Goal: Transaction & Acquisition: Purchase product/service

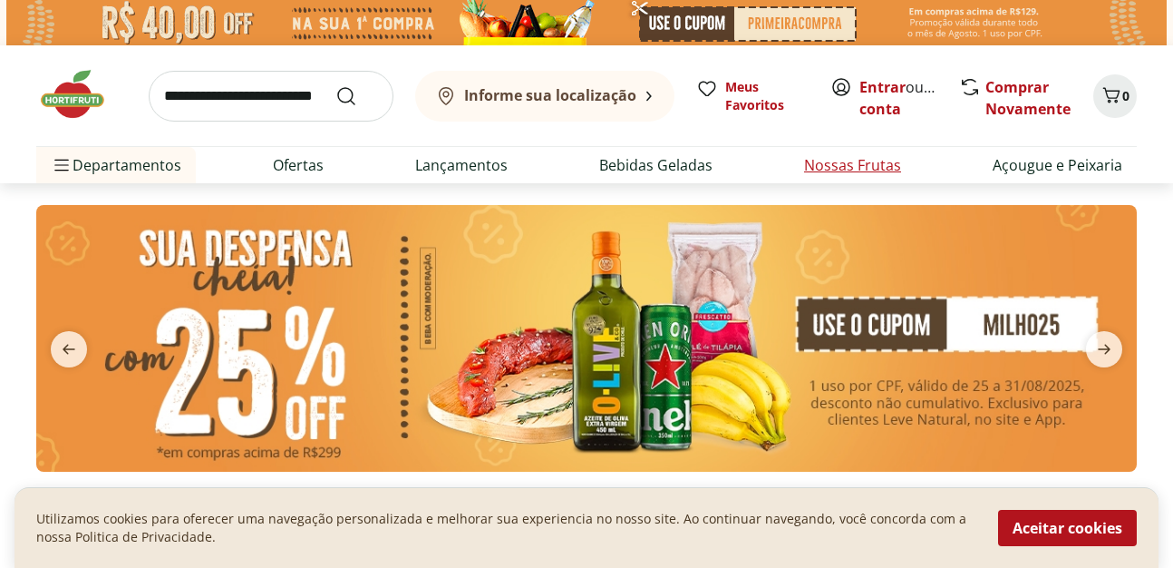
click at [884, 169] on link "Nossas Frutas" at bounding box center [852, 165] width 97 height 22
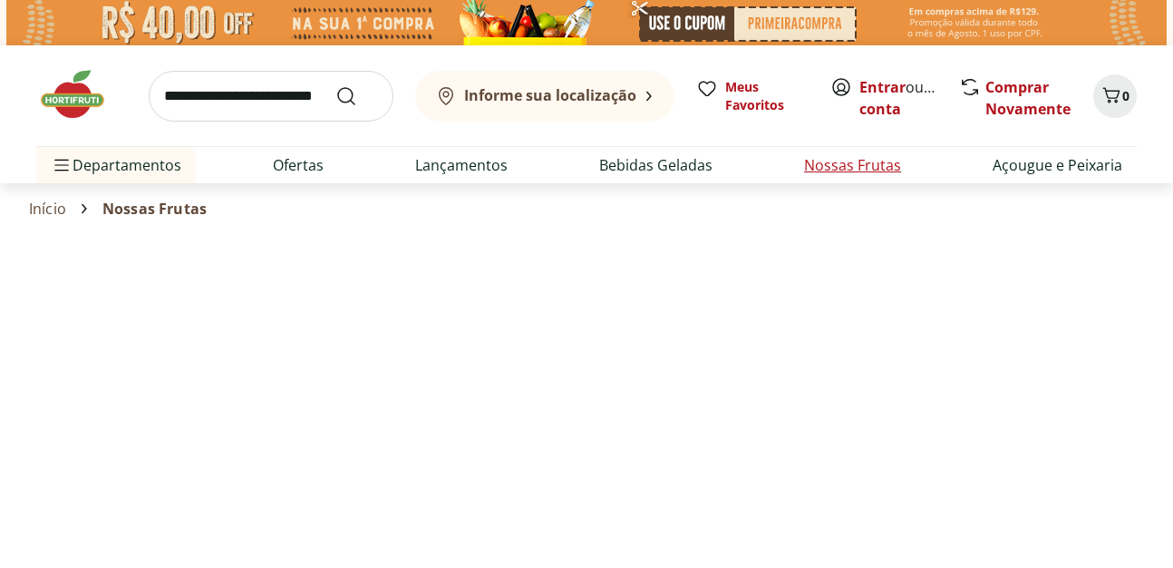
select select "**********"
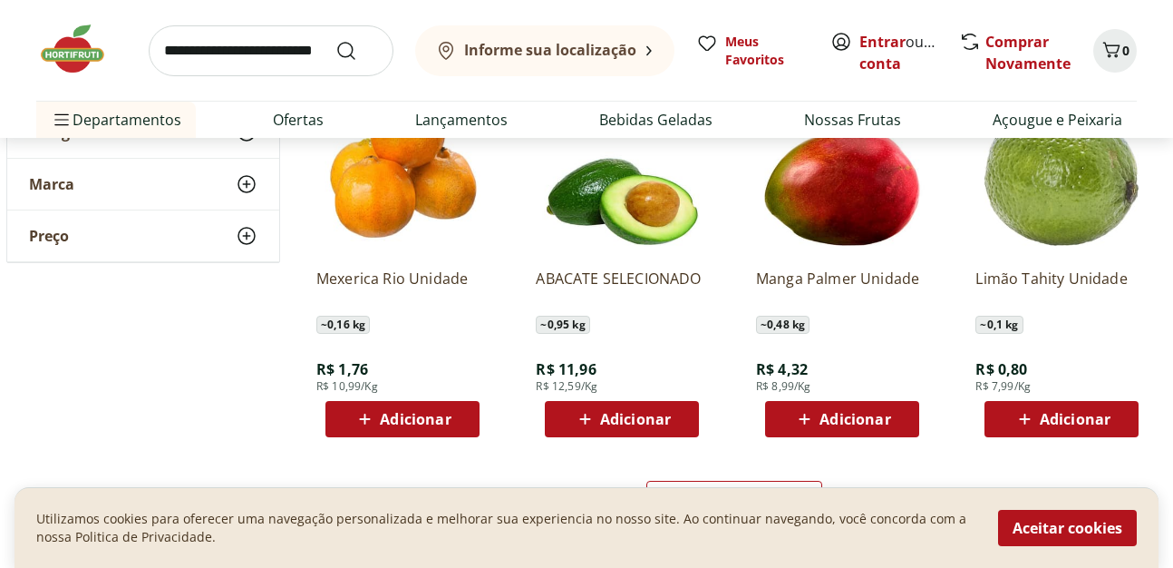
scroll to position [1344, 0]
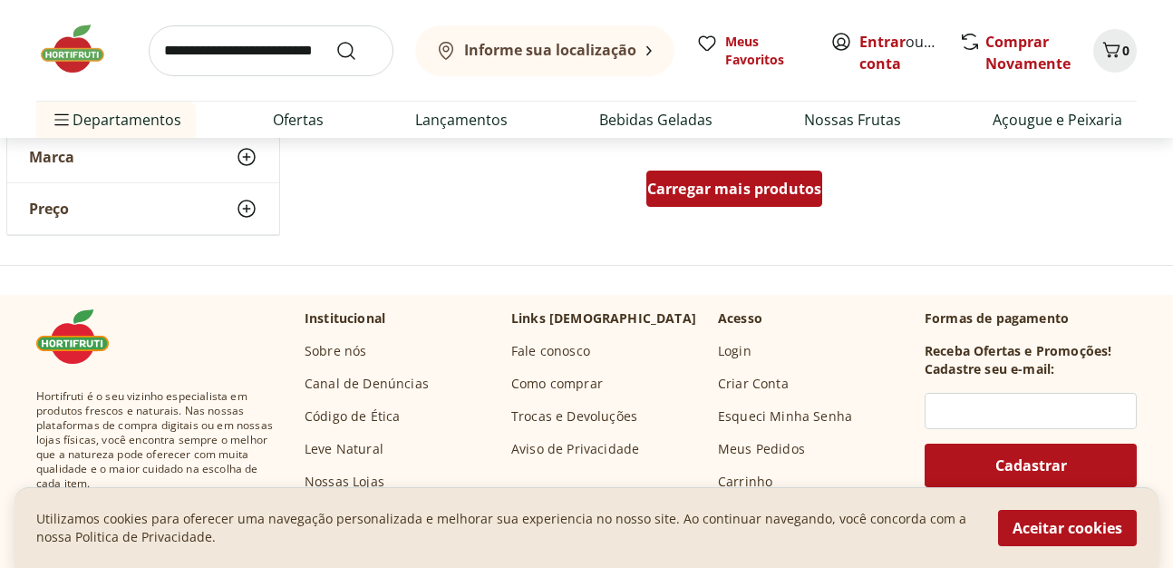
click at [774, 190] on span "Carregar mais produtos" at bounding box center [734, 188] width 175 height 15
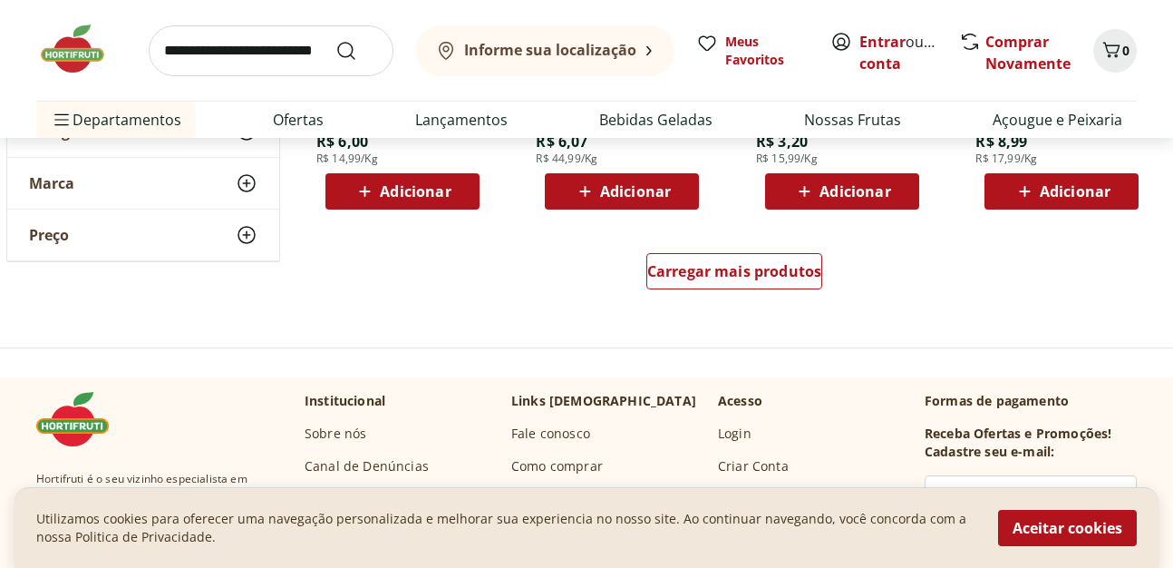
scroll to position [2481, 0]
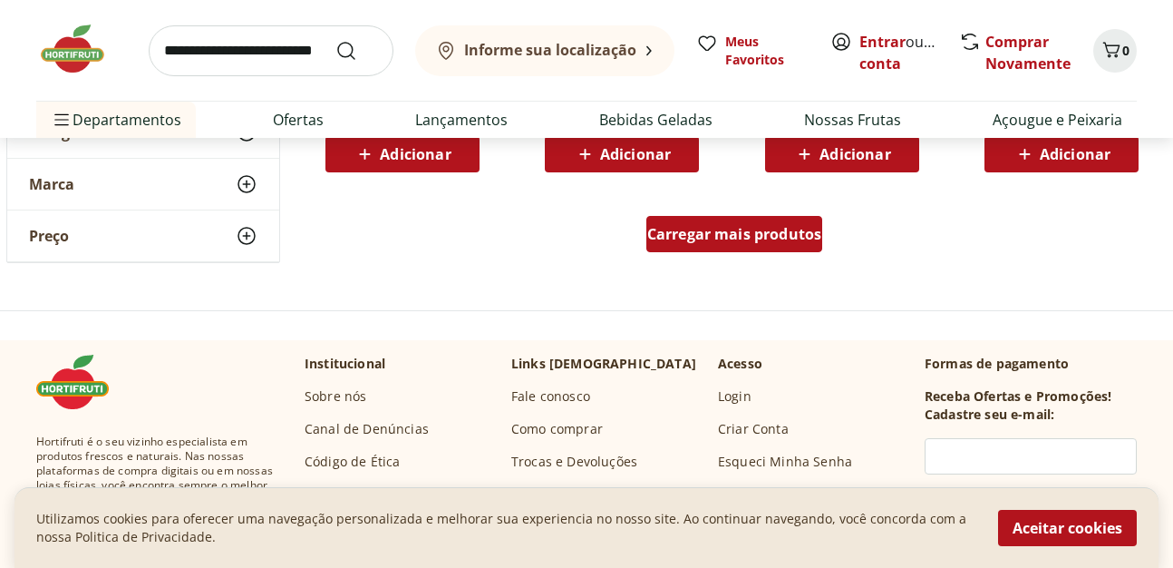
click at [705, 227] on span "Carregar mais produtos" at bounding box center [734, 234] width 175 height 15
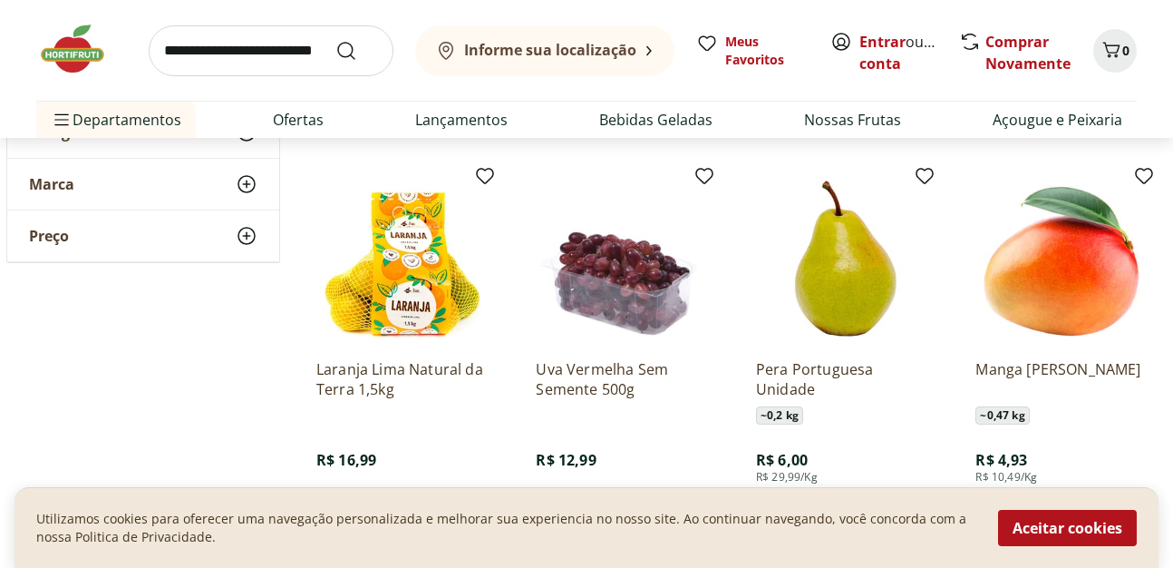
scroll to position [3721, 0]
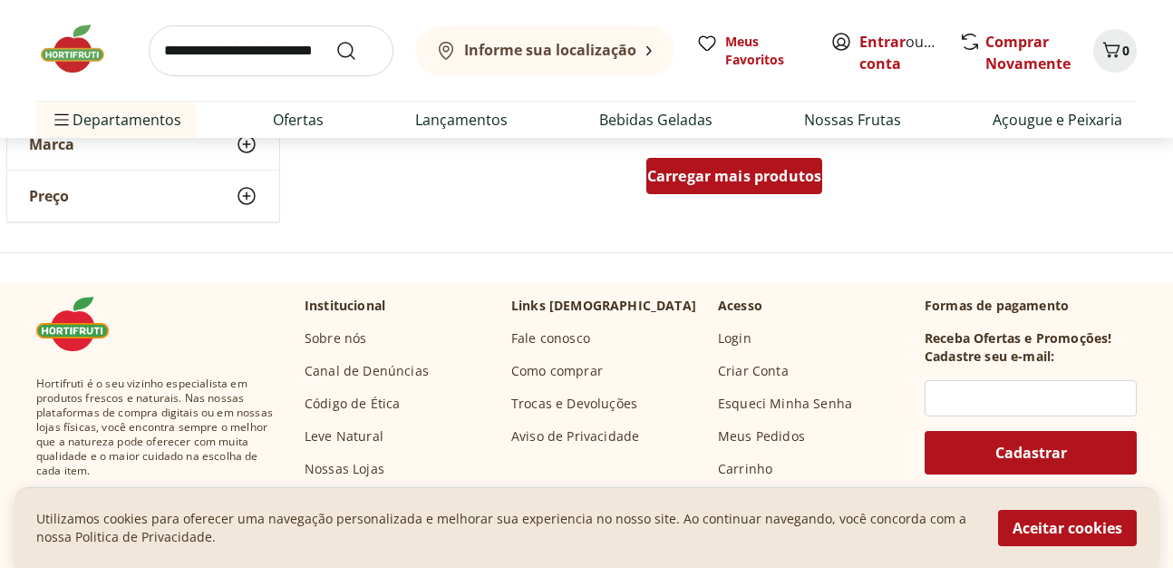
click at [763, 163] on div "Carregar mais produtos" at bounding box center [734, 176] width 177 height 36
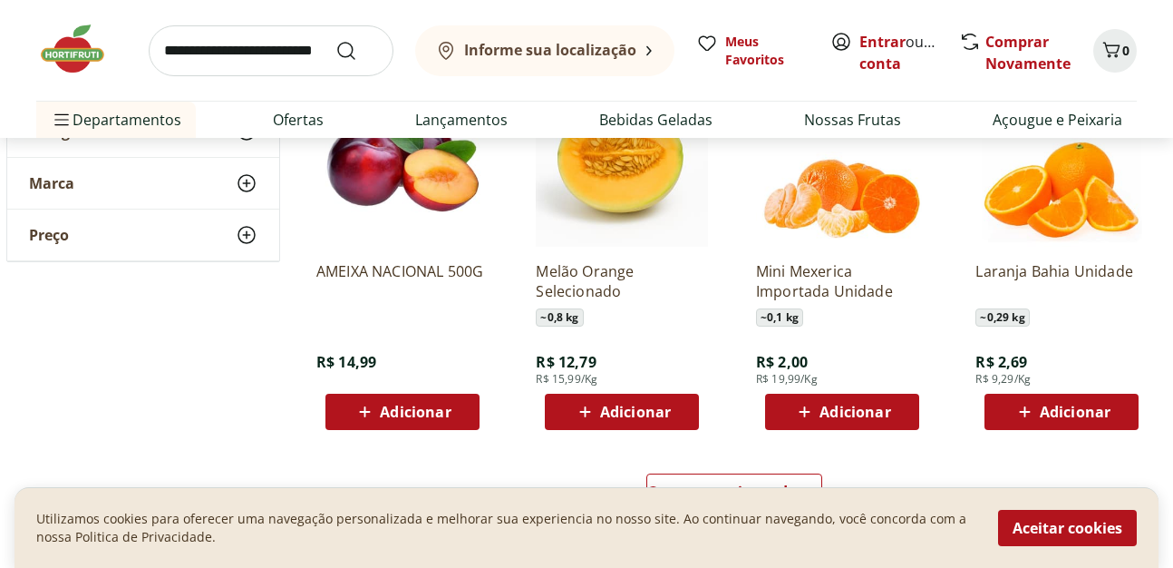
scroll to position [4651, 0]
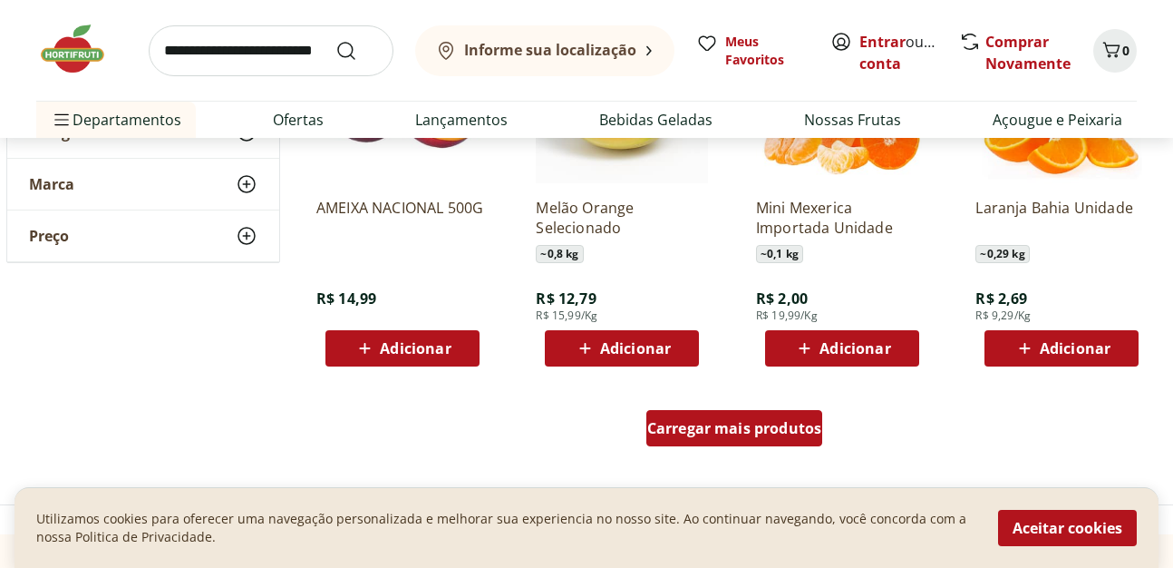
click at [772, 443] on div "Carregar mais produtos" at bounding box center [734, 428] width 177 height 36
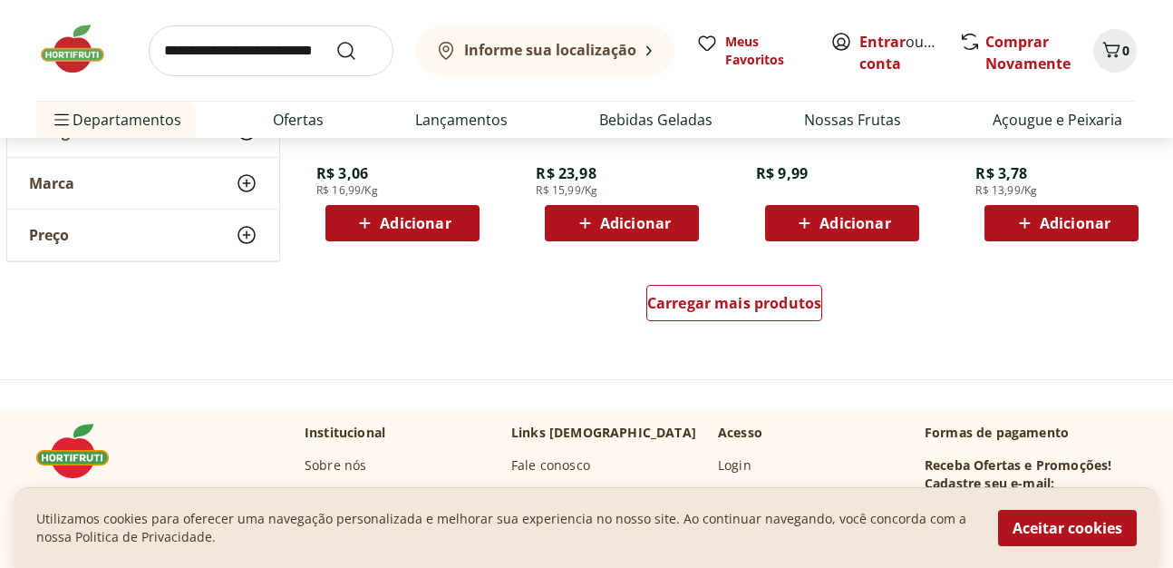
scroll to position [5995, 0]
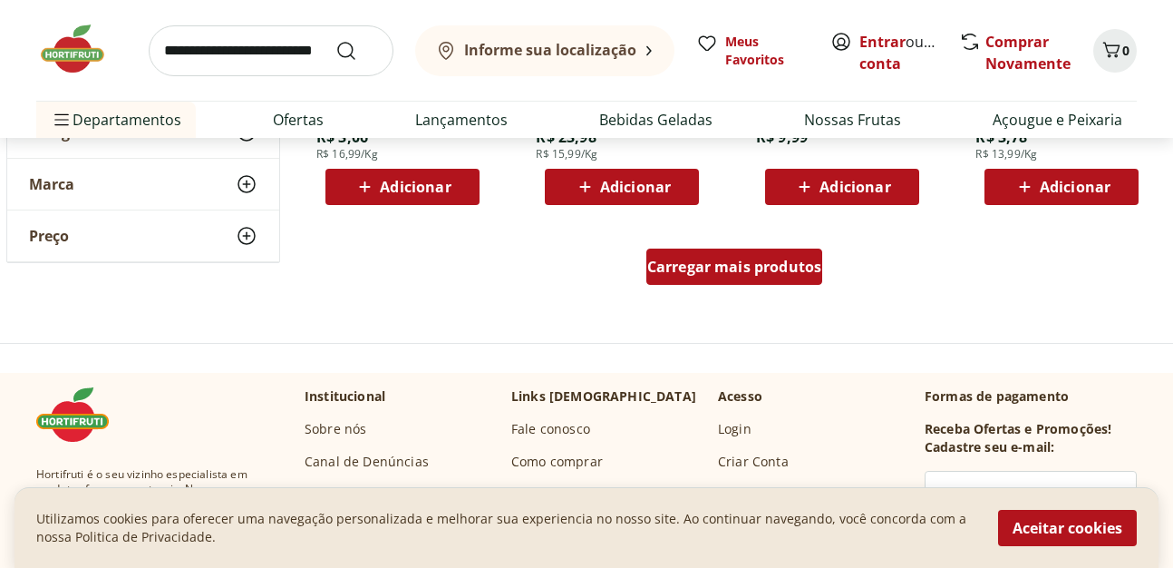
click at [758, 266] on span "Carregar mais produtos" at bounding box center [734, 266] width 175 height 15
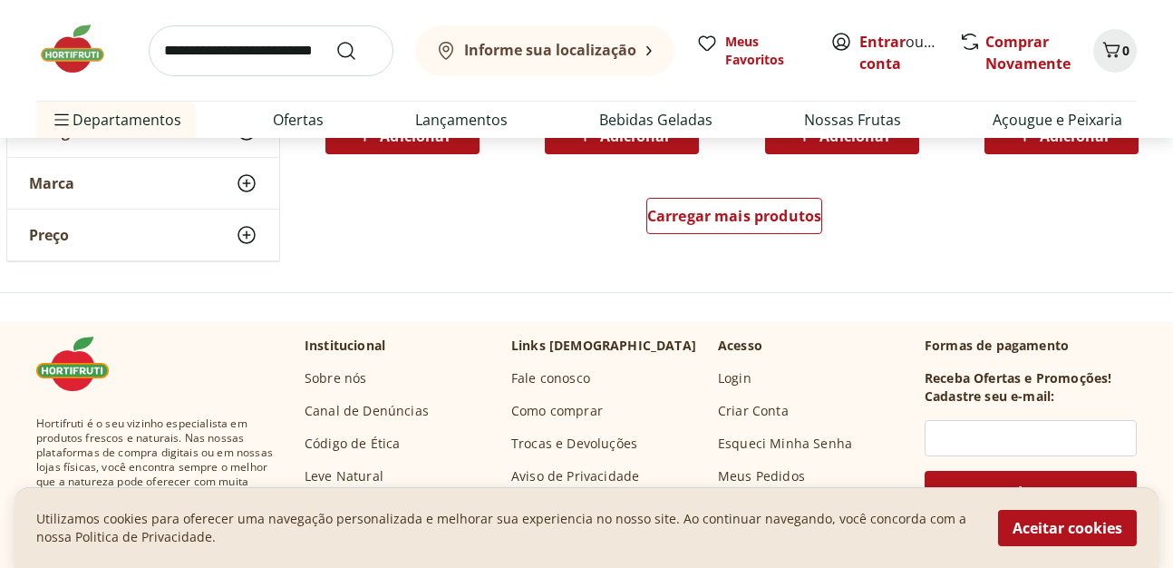
scroll to position [7235, 0]
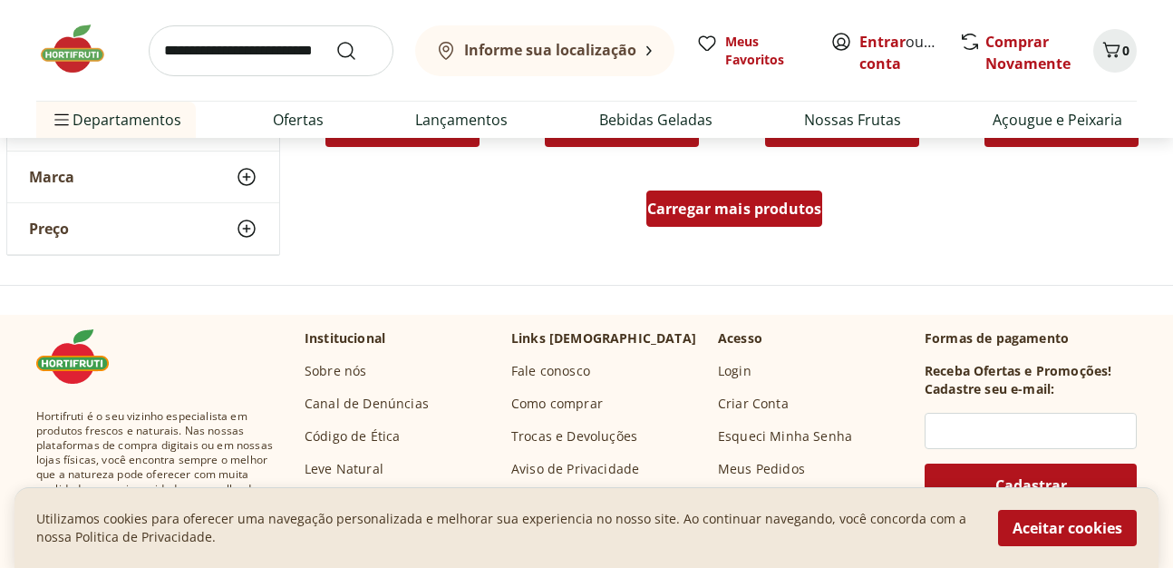
click at [704, 199] on div "Carregar mais produtos" at bounding box center [734, 208] width 177 height 36
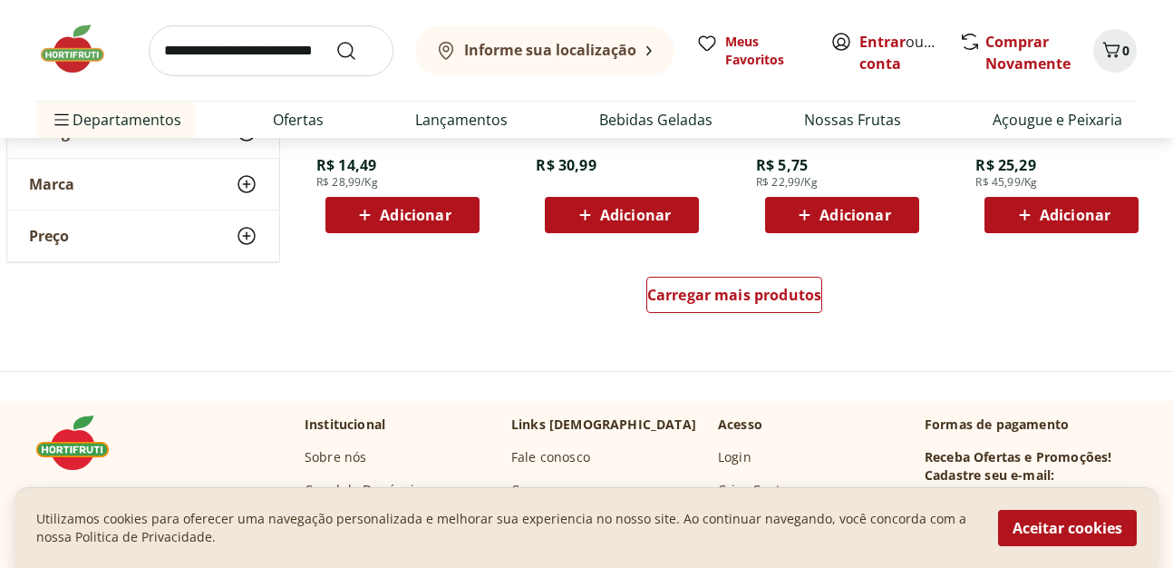
scroll to position [8372, 0]
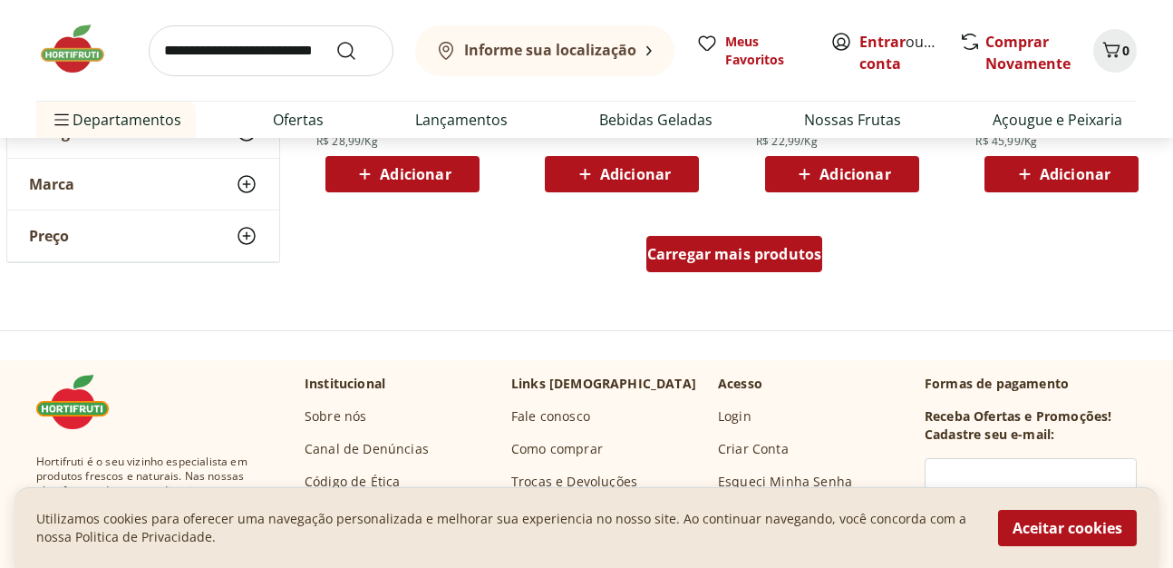
click at [735, 272] on div "Carregar mais produtos" at bounding box center [734, 254] width 177 height 36
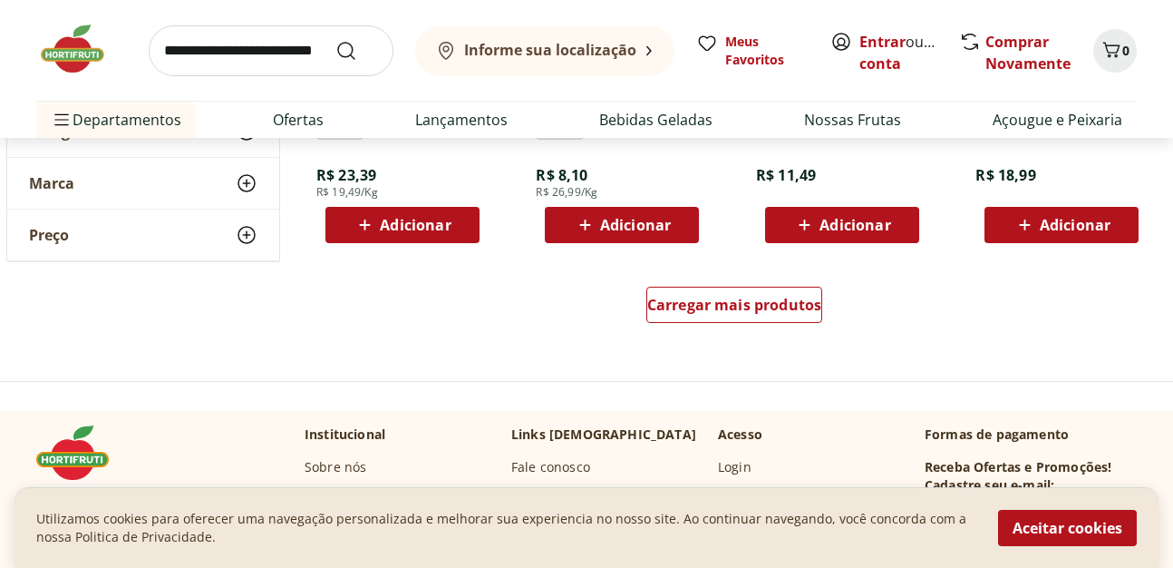
scroll to position [9405, 0]
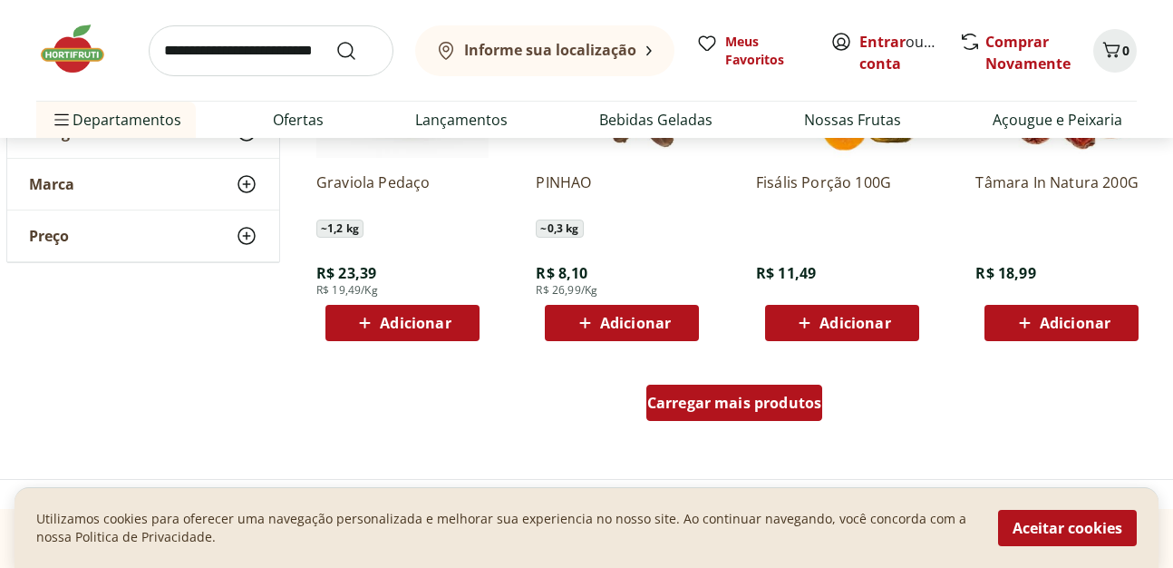
click at [800, 417] on div "Carregar mais produtos" at bounding box center [734, 402] width 177 height 36
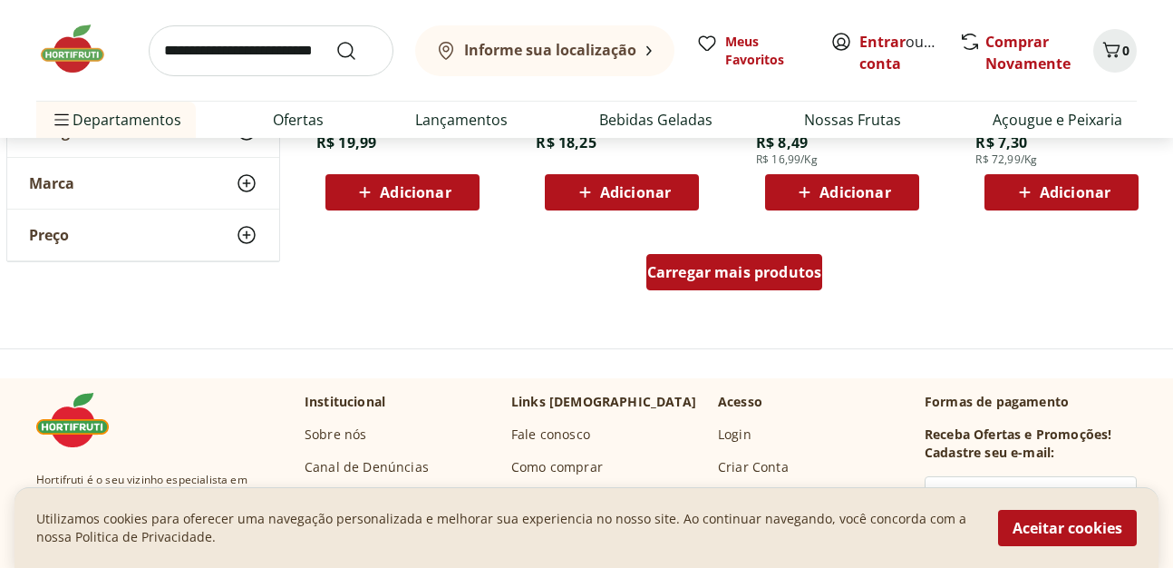
scroll to position [10542, 0]
